Goal: Find specific page/section: Find specific page/section

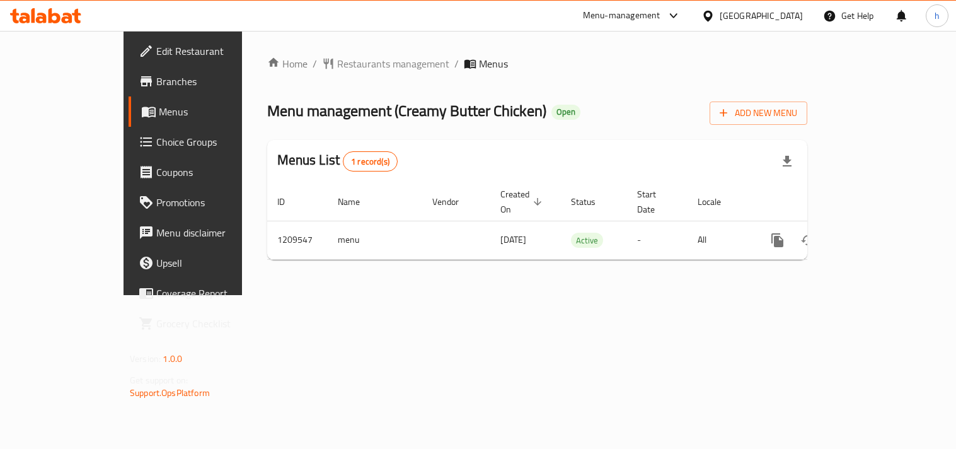
click at [785, 13] on div "[GEOGRAPHIC_DATA]" at bounding box center [761, 16] width 83 height 14
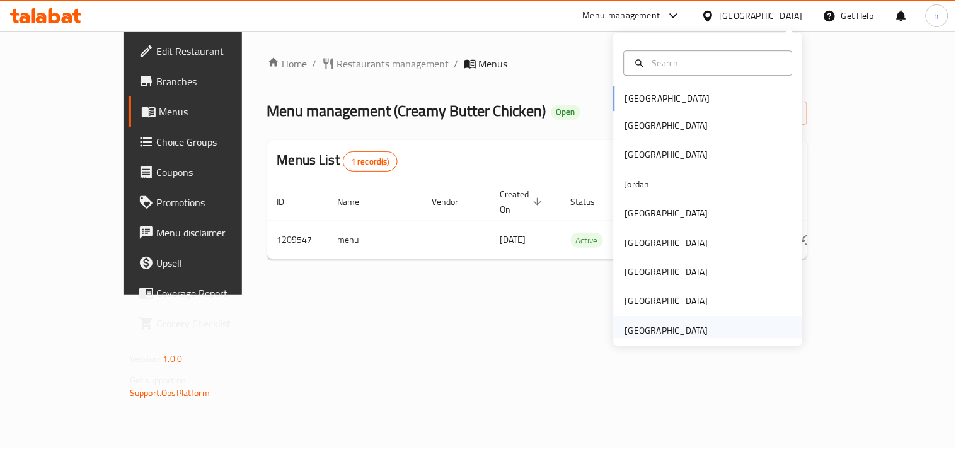
click at [656, 326] on div "[GEOGRAPHIC_DATA]" at bounding box center [666, 330] width 83 height 14
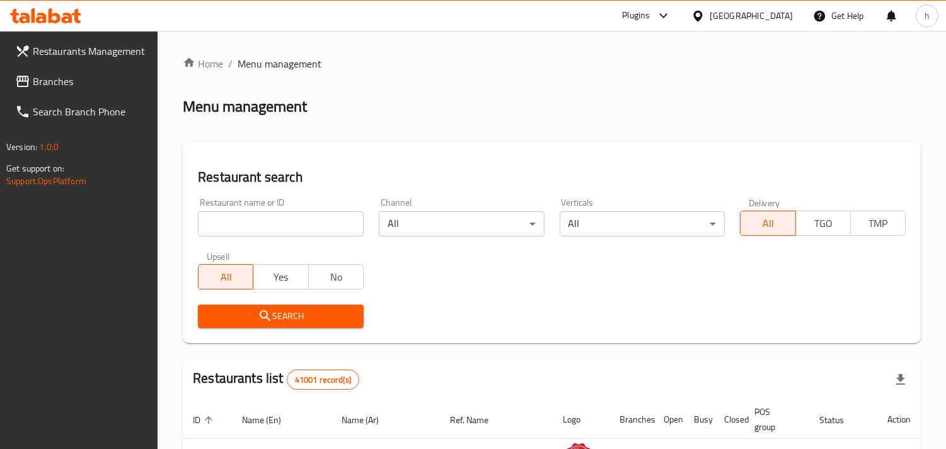
click at [72, 76] on span "Branches" at bounding box center [90, 81] width 115 height 15
